Goal: Book appointment/travel/reservation

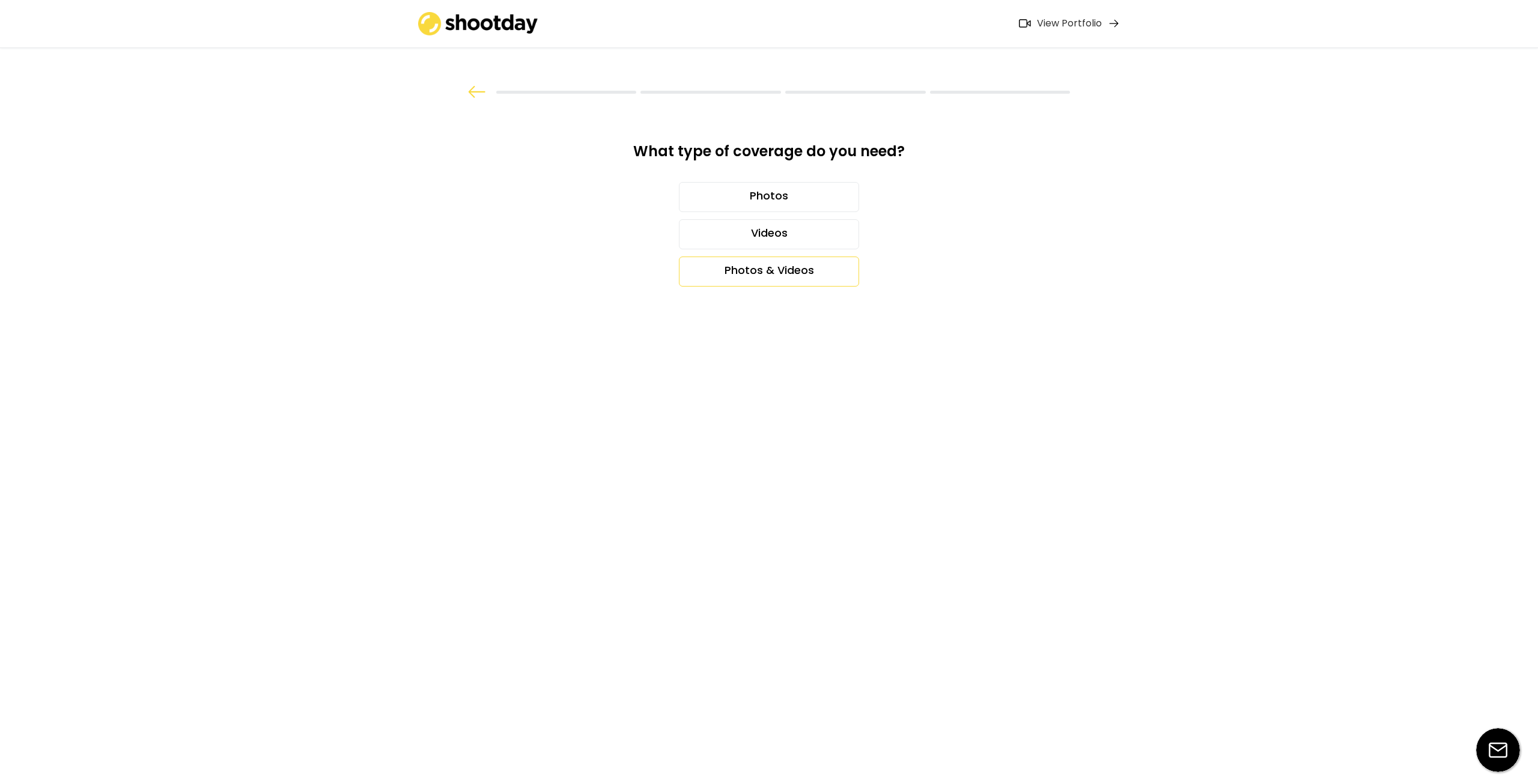
click at [806, 265] on div "Photos & Videos" at bounding box center [768, 271] width 180 height 30
click at [812, 269] on div "Half day (4 hours)" at bounding box center [768, 271] width 180 height 30
click at [824, 288] on div "27" at bounding box center [830, 290] width 21 height 19
